Goal: Information Seeking & Learning: Learn about a topic

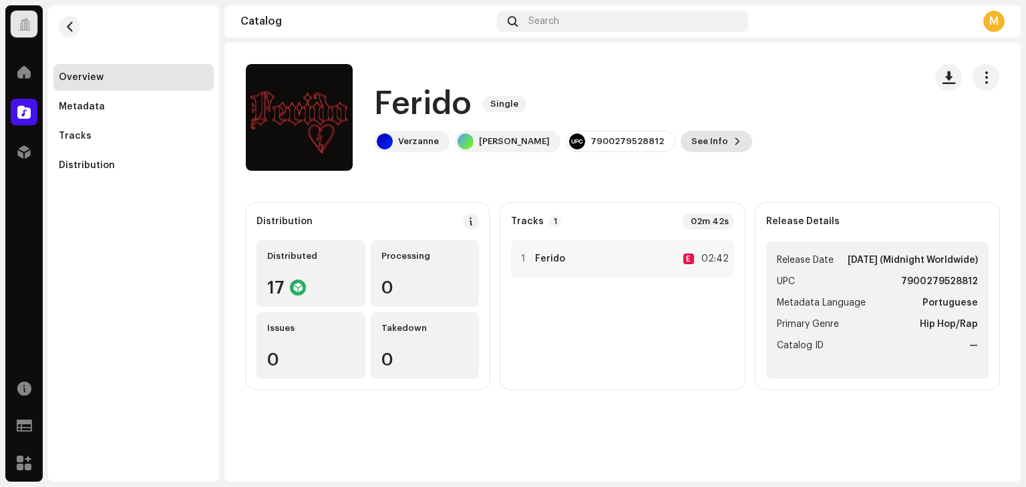
click at [752, 142] on button "See Info" at bounding box center [715, 141] width 71 height 21
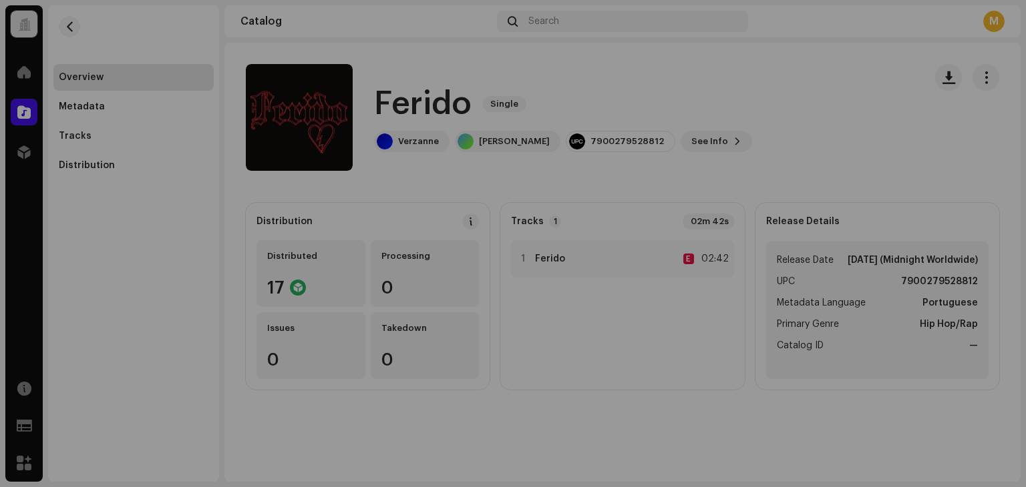
drag, startPoint x: 227, startPoint y: 184, endPoint x: 230, endPoint y: 178, distance: 6.9
click at [230, 178] on div "Ferido 3048389 Metadata Distribution Metadata Language Portuguese Release Title…" at bounding box center [513, 243] width 1026 height 487
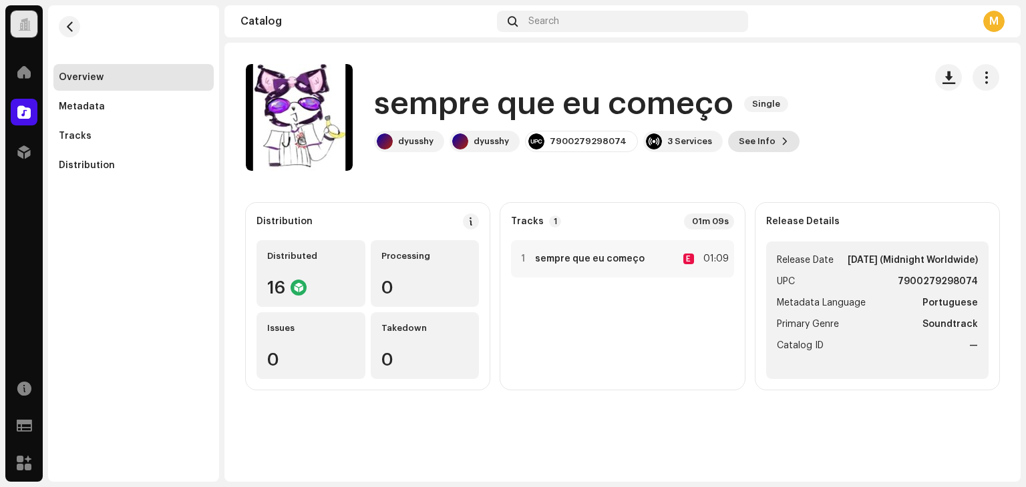
click at [753, 150] on span "See Info" at bounding box center [756, 141] width 37 height 27
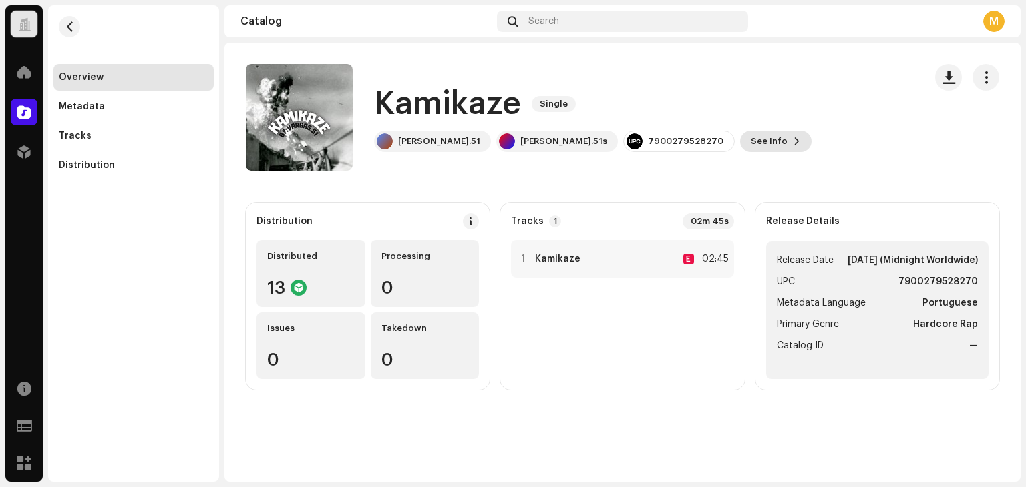
click at [750, 150] on span "See Info" at bounding box center [768, 141] width 37 height 27
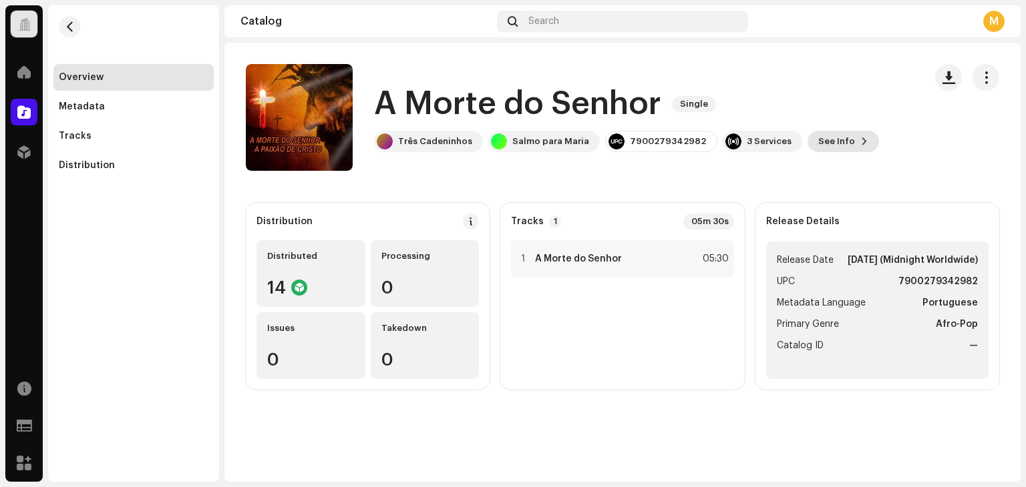
click at [818, 144] on span "See Info" at bounding box center [836, 141] width 37 height 27
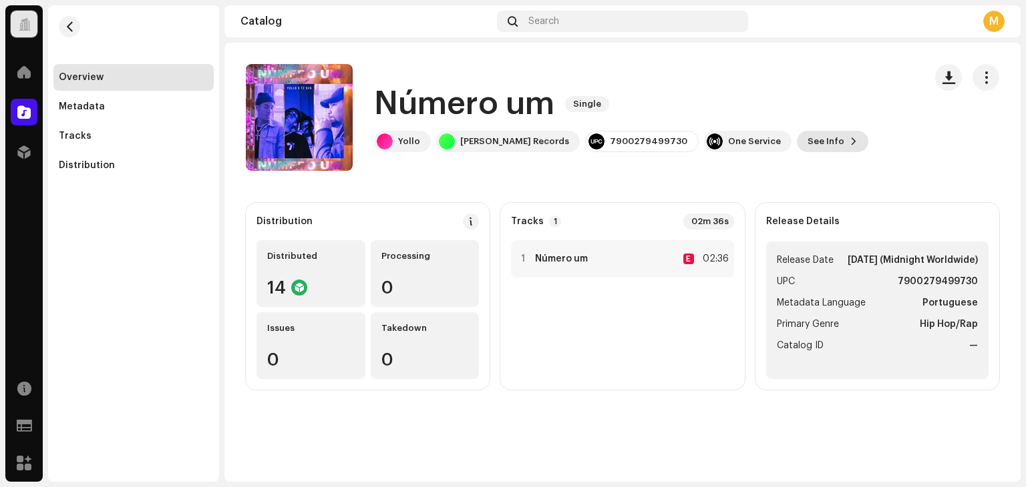
click at [807, 144] on span "See Info" at bounding box center [825, 141] width 37 height 27
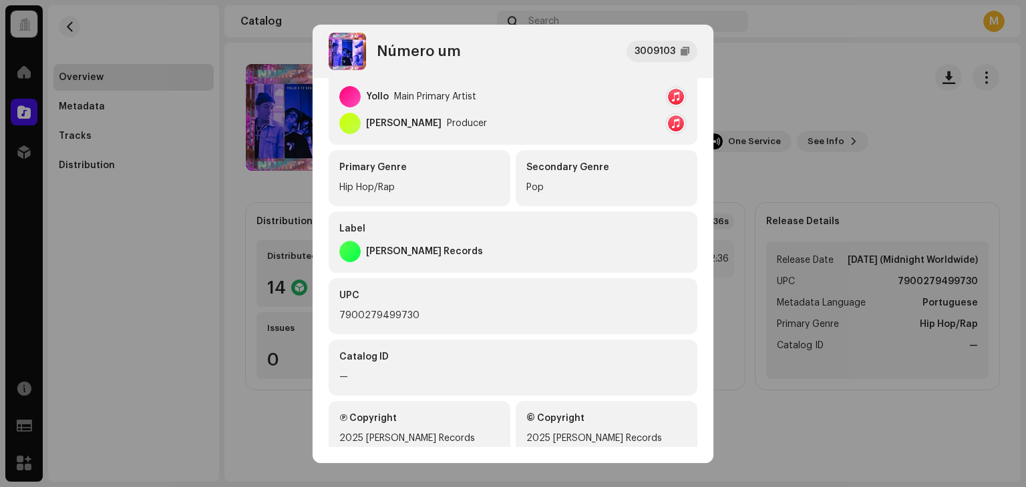
scroll to position [280, 0]
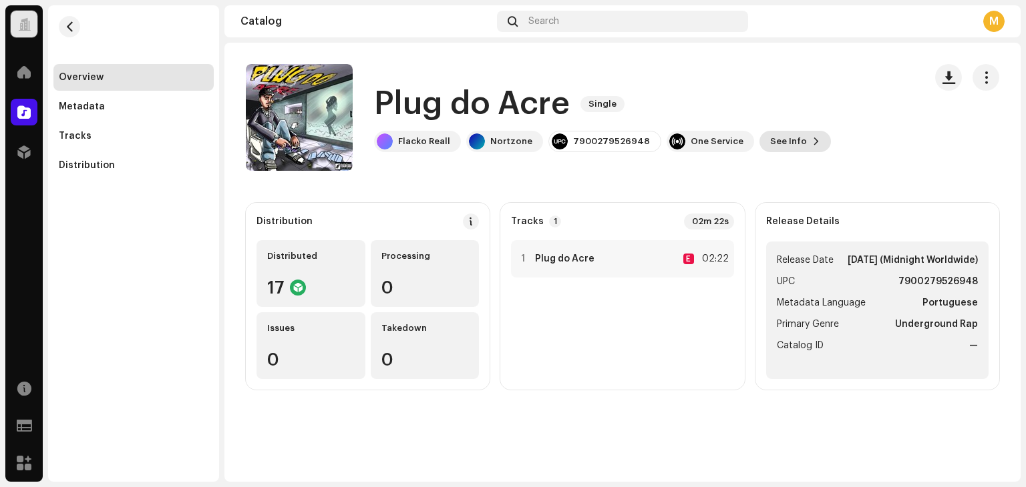
click at [770, 140] on span "See Info" at bounding box center [788, 141] width 37 height 27
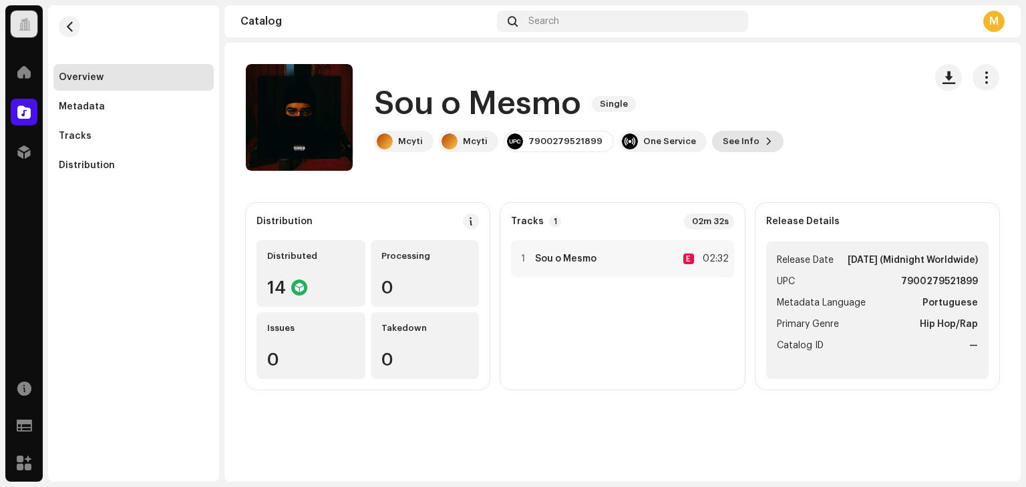
click at [722, 146] on span "See Info" at bounding box center [740, 141] width 37 height 27
